Goal: Task Accomplishment & Management: Use online tool/utility

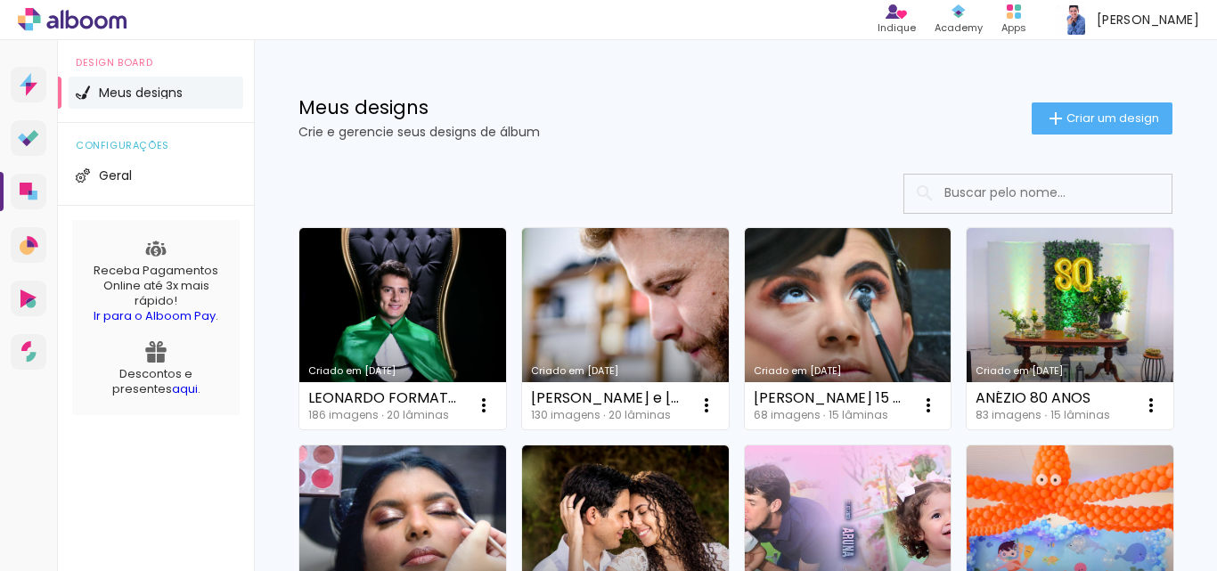
click at [374, 302] on link "Criado em [DATE]" at bounding box center [402, 328] width 207 height 201
